Goal: Obtain resource: Download file/media

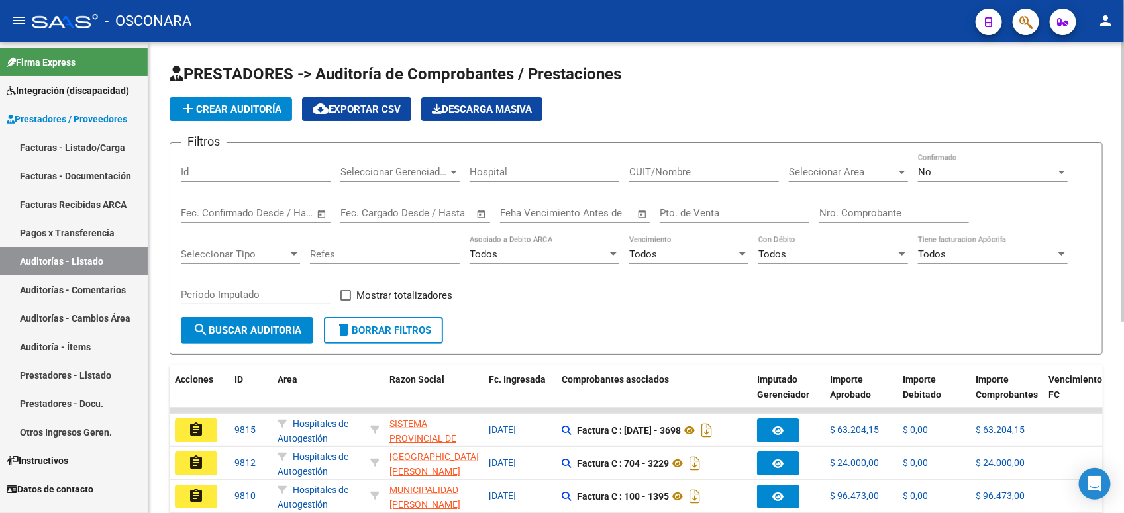
click at [979, 166] on div "No" at bounding box center [987, 172] width 138 height 12
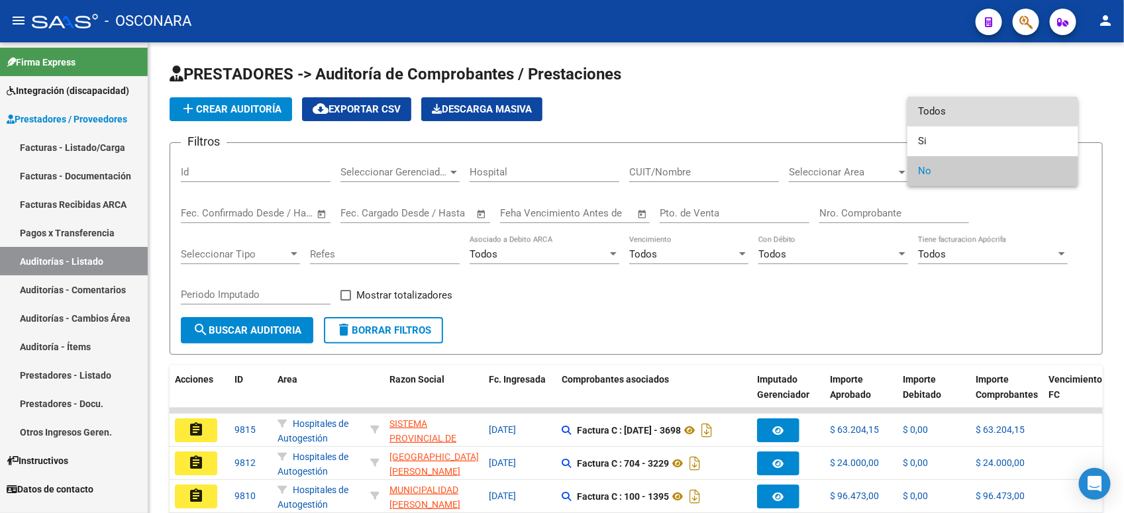
click at [975, 123] on span "Todos" at bounding box center [993, 112] width 150 height 30
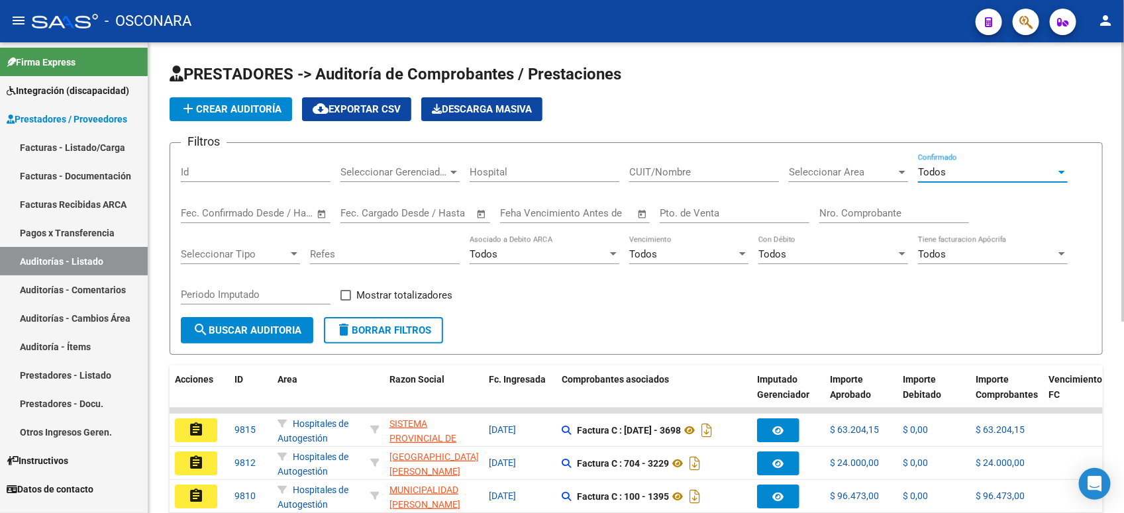
click at [847, 210] on input "Nro. Comprobante" at bounding box center [895, 213] width 150 height 12
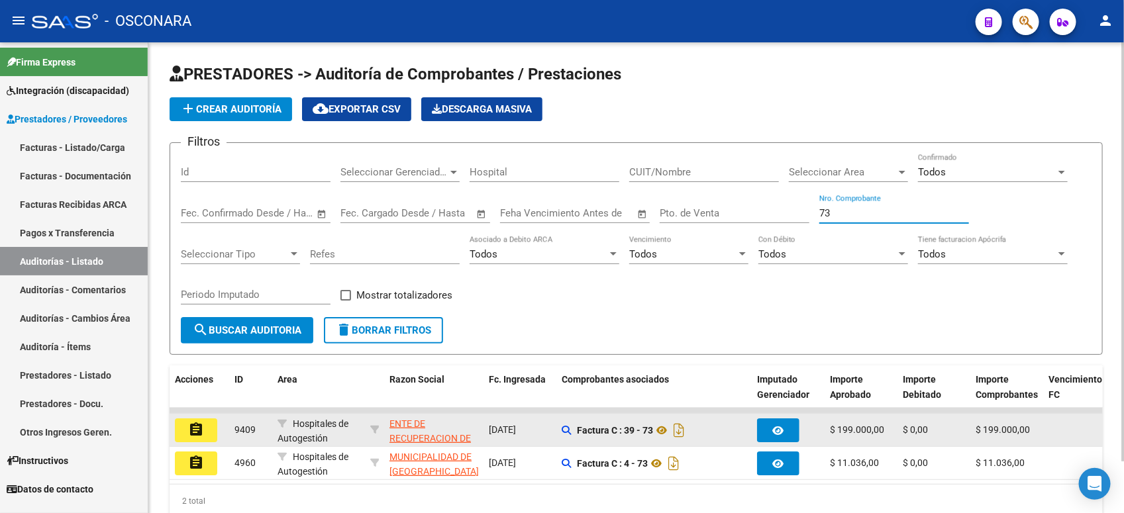
type input "73"
click at [193, 424] on mat-icon "assignment" at bounding box center [196, 430] width 16 height 16
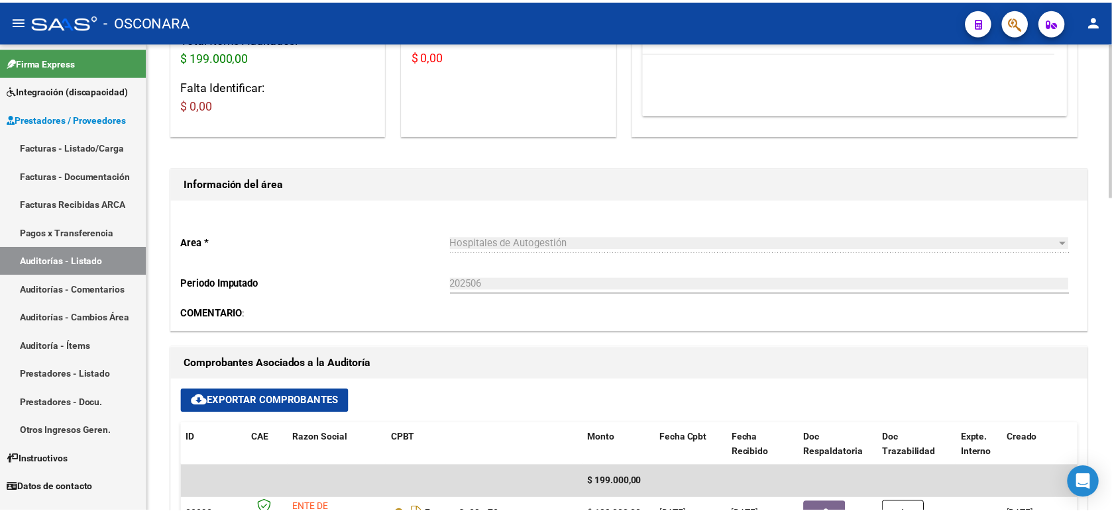
scroll to position [414, 0]
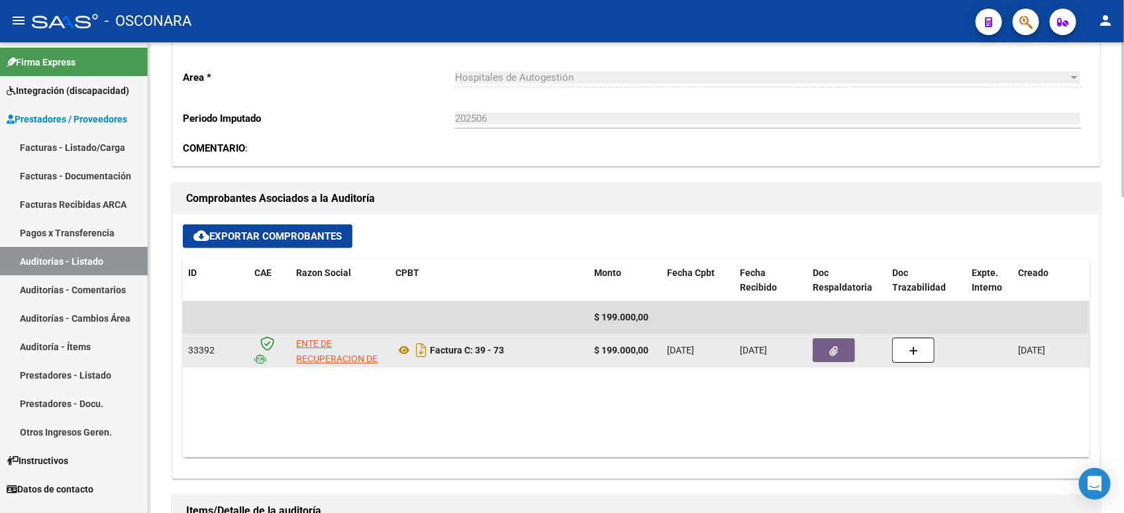
click at [835, 349] on icon "button" at bounding box center [834, 352] width 9 height 10
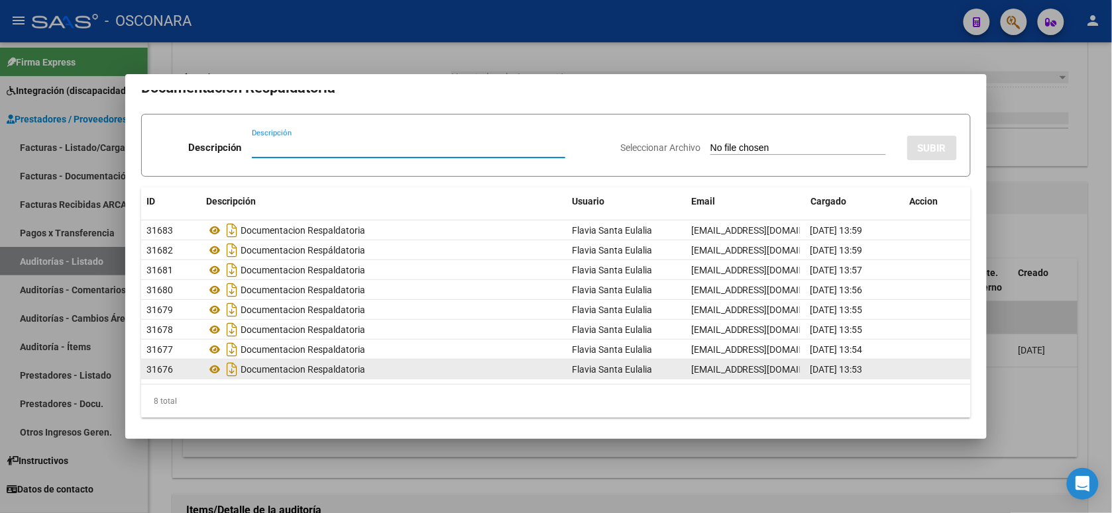
scroll to position [19, 0]
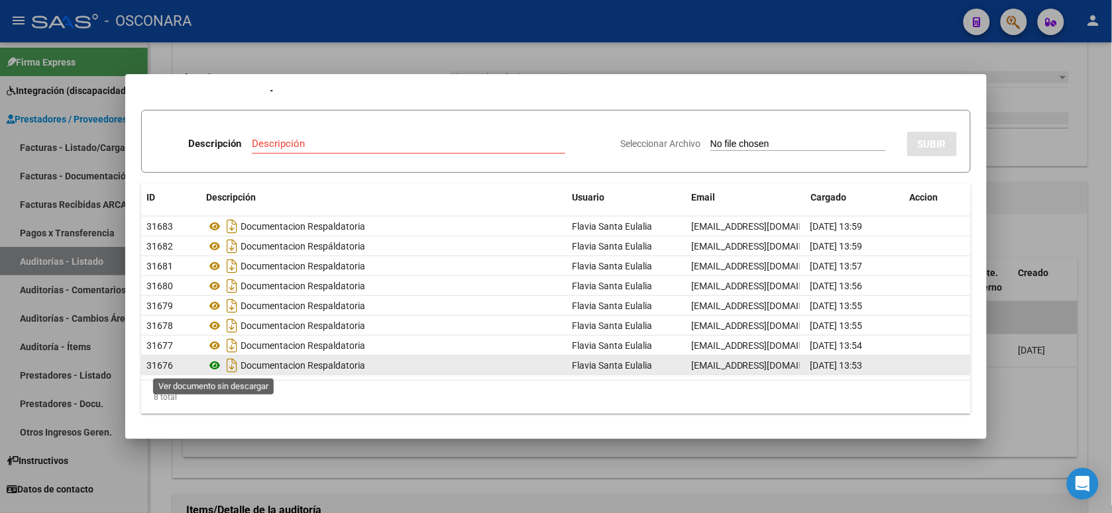
click at [216, 361] on icon at bounding box center [214, 366] width 17 height 16
